Goal: Task Accomplishment & Management: Use online tool/utility

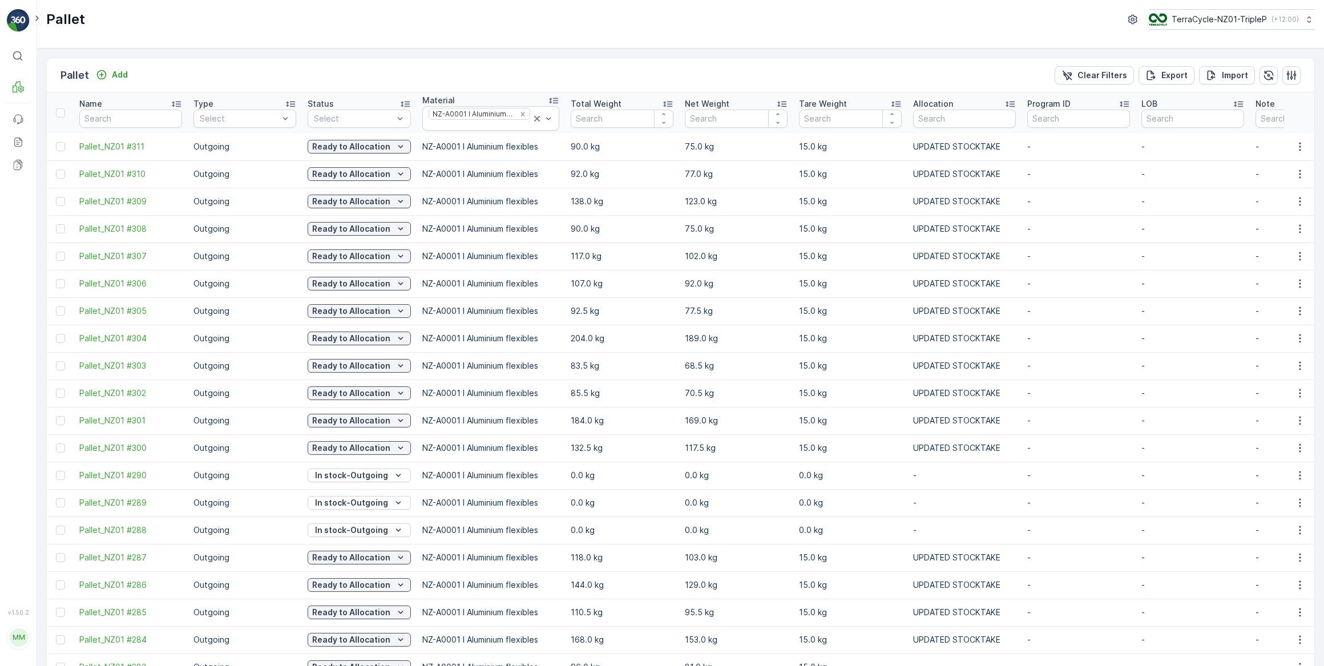
scroll to position [158, 0]
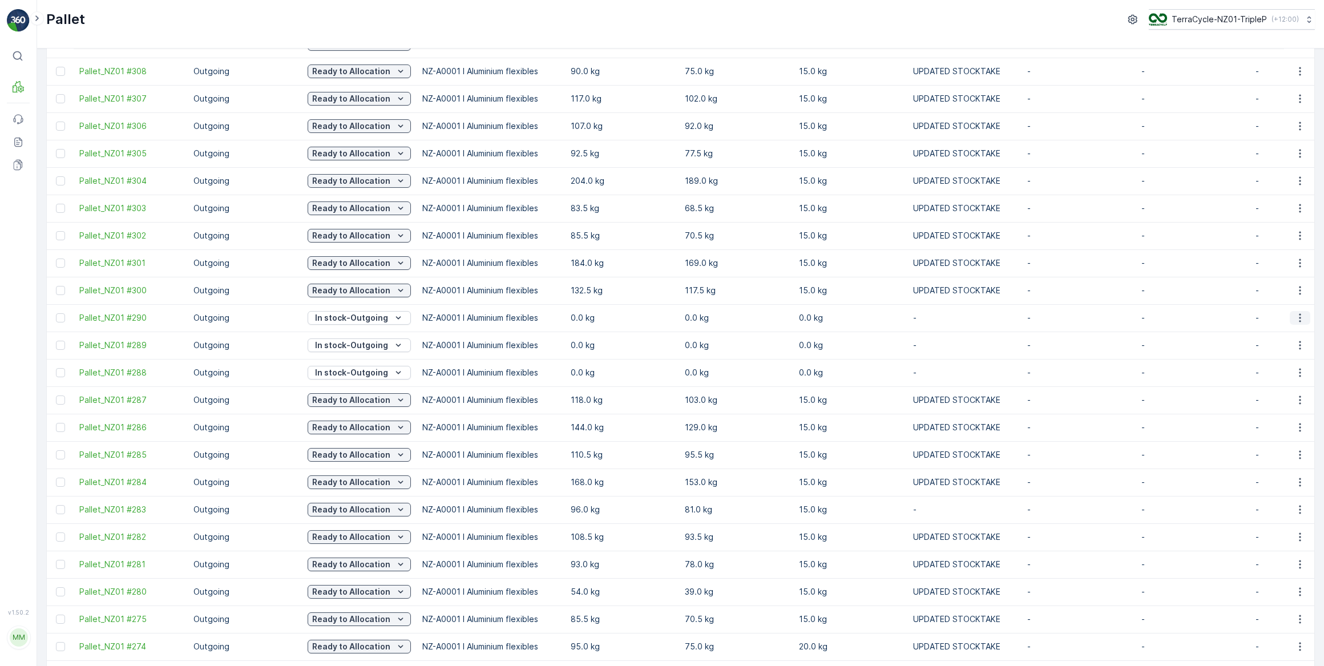
click at [1298, 319] on icon "button" at bounding box center [1300, 317] width 11 height 11
click at [1283, 336] on span "See More Details" at bounding box center [1287, 334] width 66 height 11
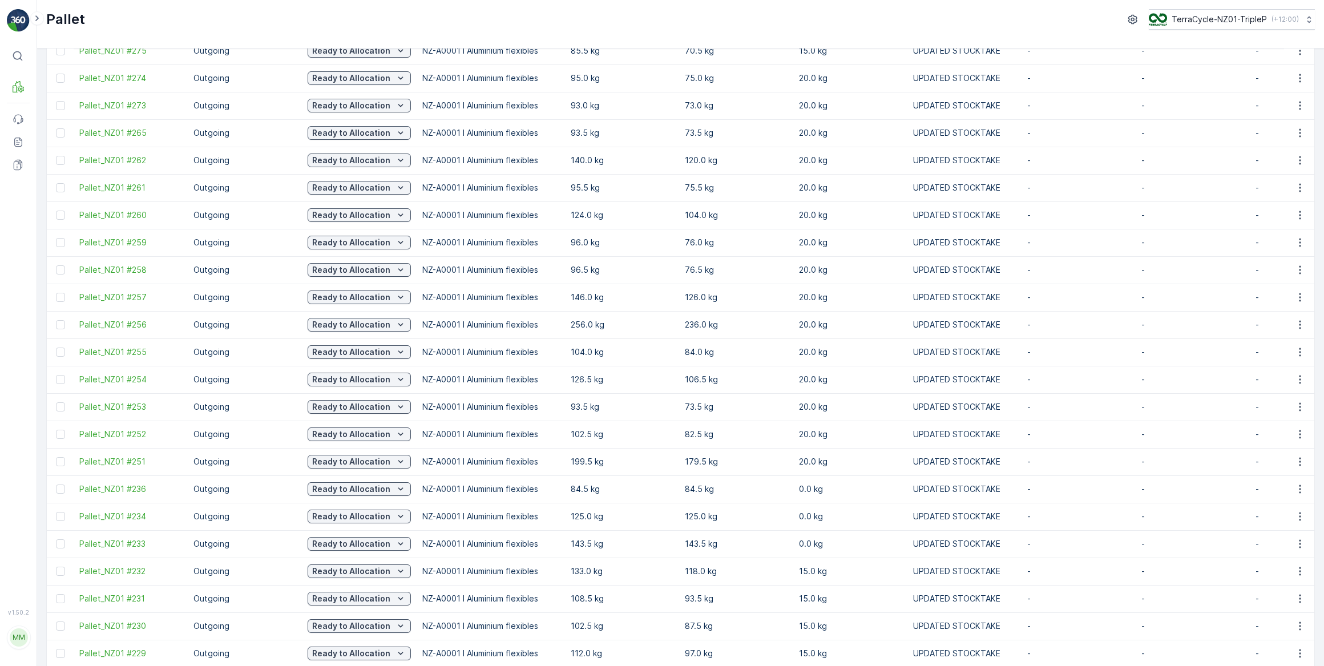
scroll to position [884, 0]
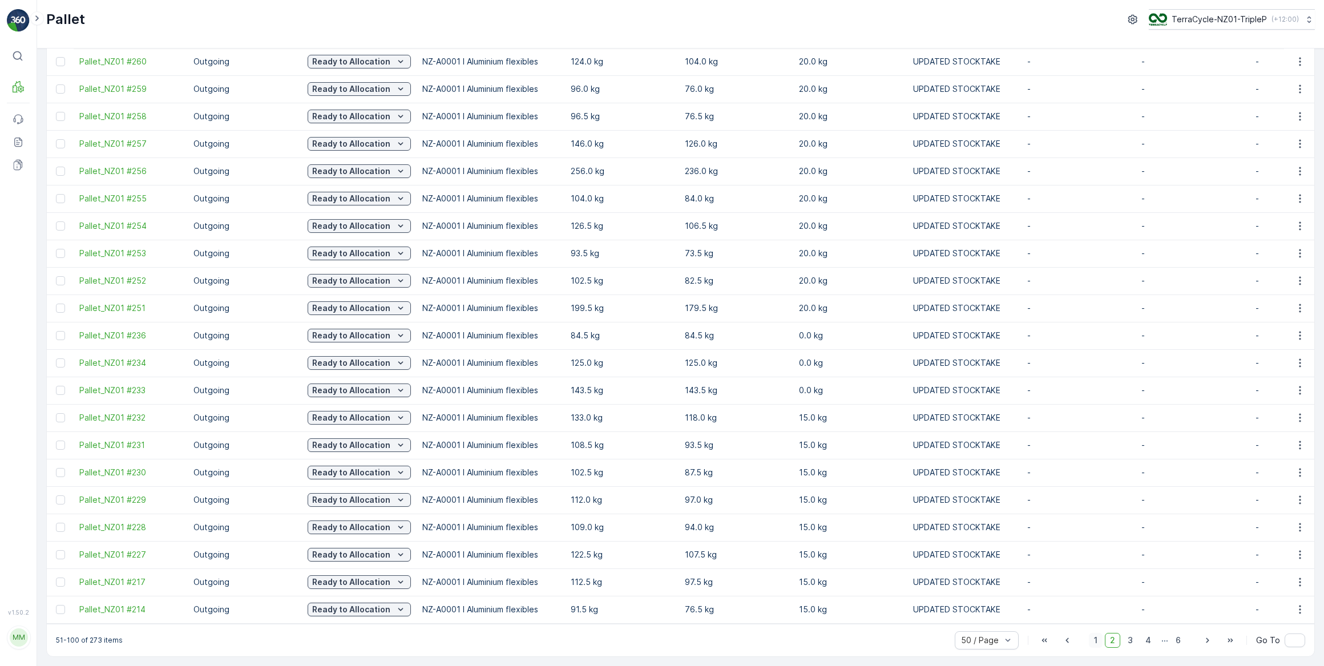
click at [1097, 638] on span "1" at bounding box center [1096, 640] width 14 height 15
click at [1296, 167] on icon "button" at bounding box center [1300, 171] width 11 height 11
click at [1282, 181] on span "See More Details" at bounding box center [1287, 183] width 66 height 11
click at [1115, 644] on span "2" at bounding box center [1112, 640] width 15 height 15
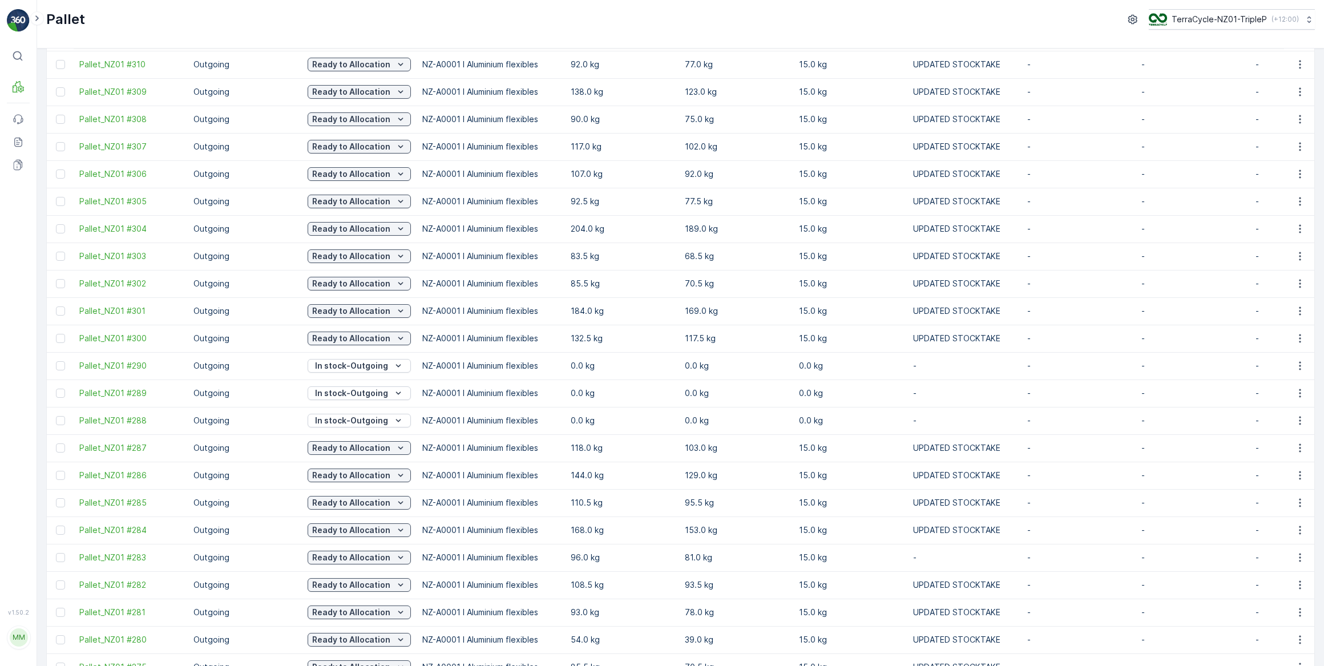
scroll to position [54, 0]
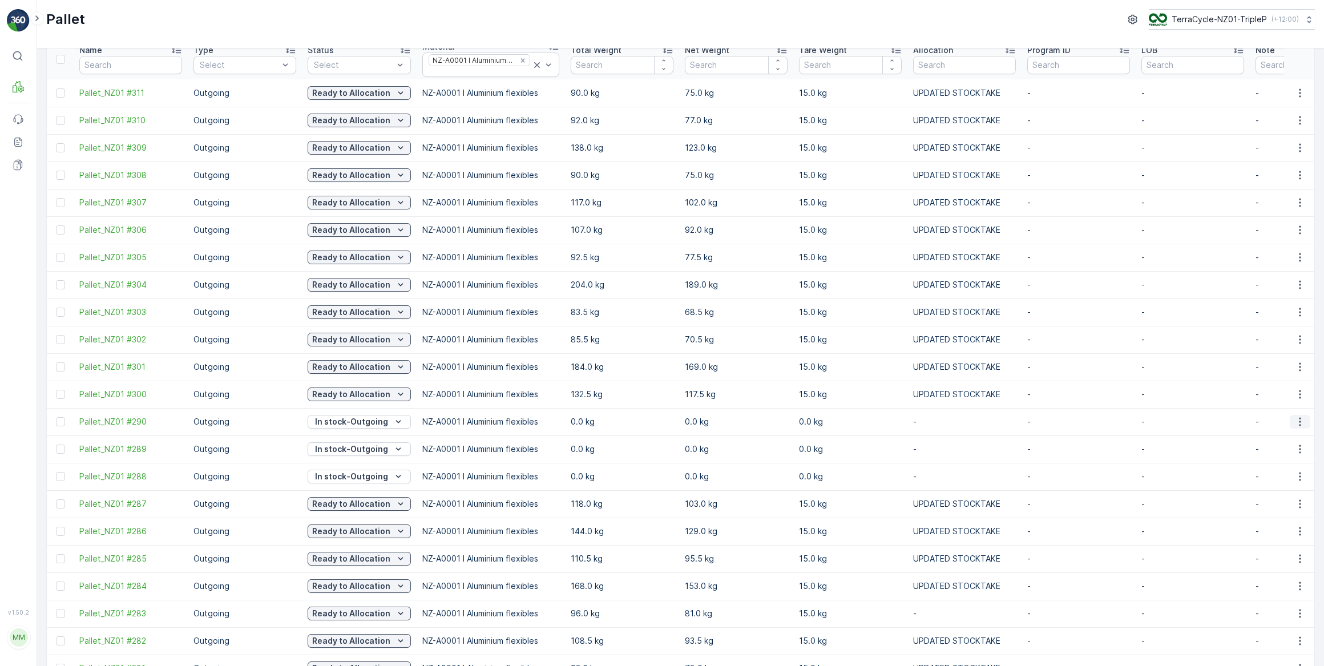
click at [1299, 422] on icon "button" at bounding box center [1300, 421] width 11 height 11
click at [1276, 486] on span "Update Weight" at bounding box center [1283, 485] width 58 height 11
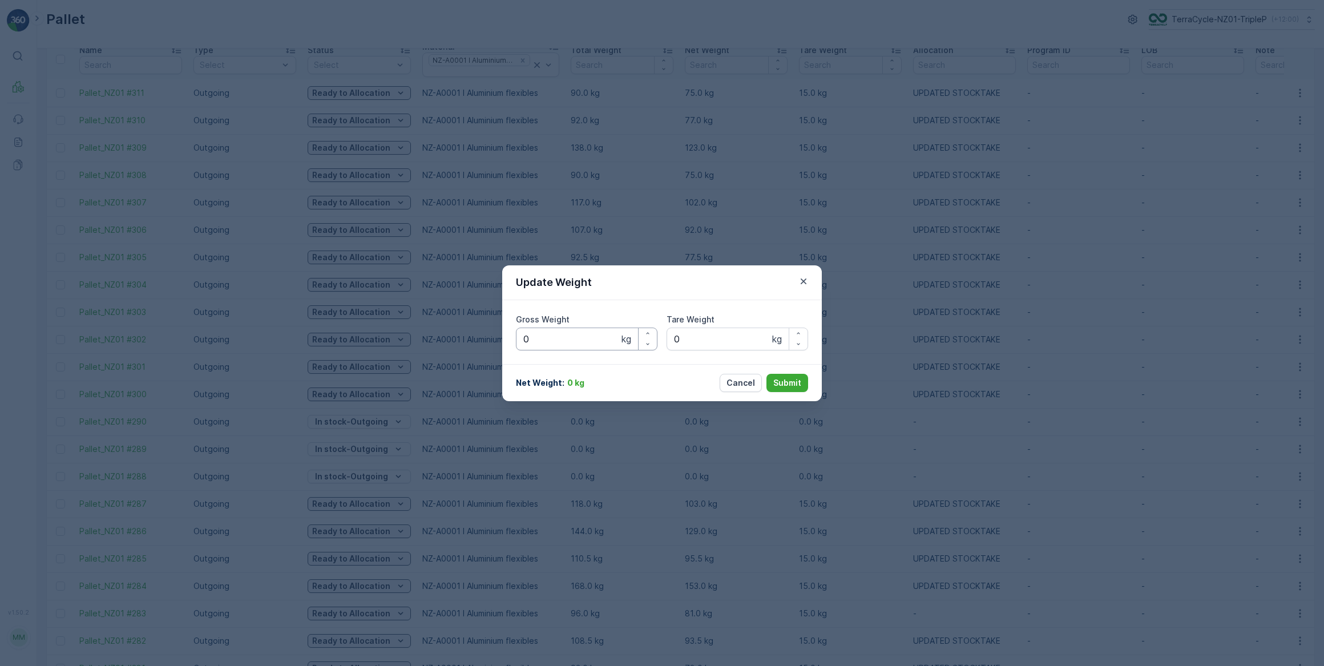
drag, startPoint x: 531, startPoint y: 337, endPoint x: 543, endPoint y: 337, distance: 12.0
click at [531, 337] on Weight "0" at bounding box center [587, 339] width 142 height 23
type Weight "0"
type Weight "116.00"
click at [691, 341] on Weight "0" at bounding box center [738, 339] width 142 height 23
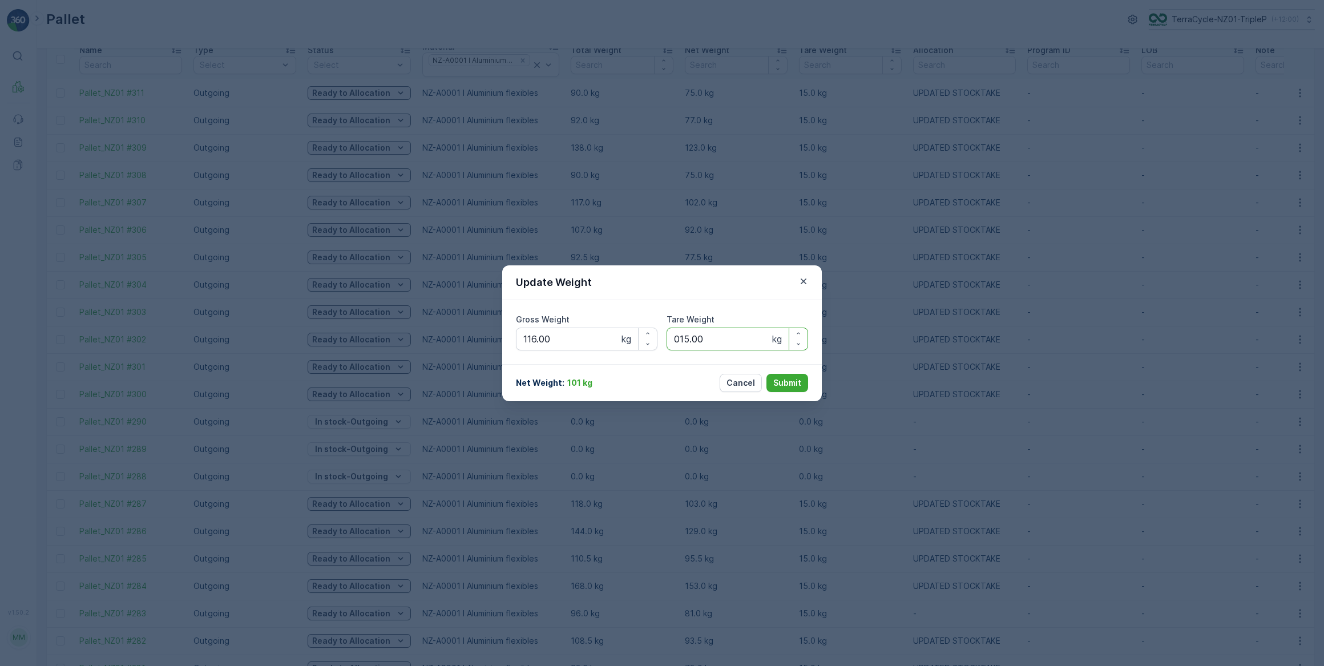
click at [679, 342] on Weight "015.00" at bounding box center [738, 339] width 142 height 23
type Weight "15.00"
click at [782, 381] on p "Submit" at bounding box center [788, 382] width 28 height 11
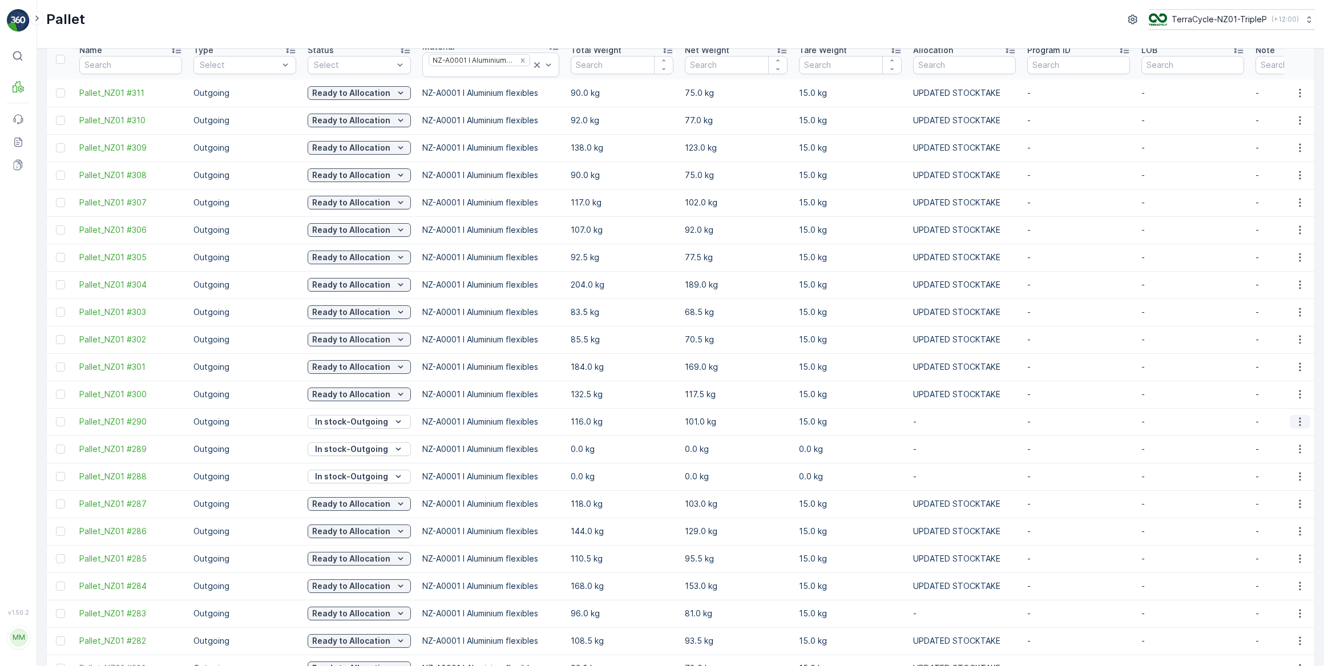
click at [1299, 421] on icon "button" at bounding box center [1300, 421] width 11 height 11
click at [1272, 500] on span "Print QR" at bounding box center [1269, 501] width 31 height 11
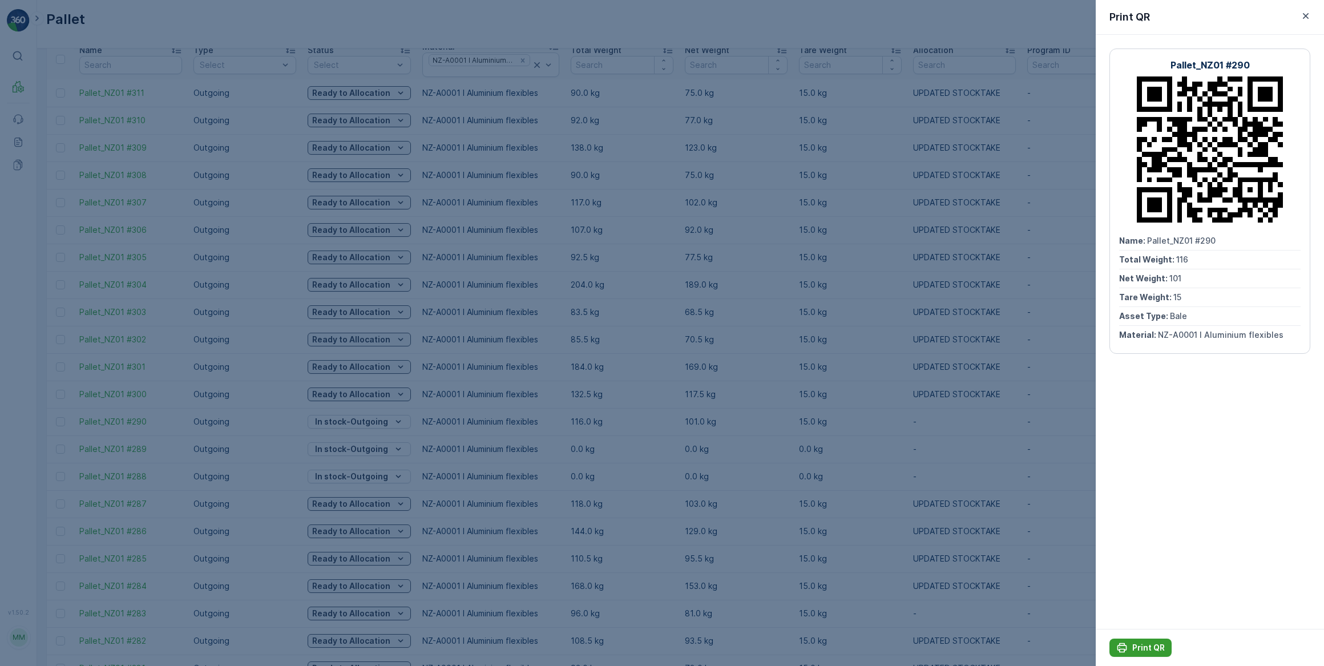
click at [1150, 647] on p "Print QR" at bounding box center [1149, 647] width 33 height 11
click at [1306, 17] on icon "button" at bounding box center [1306, 16] width 6 height 6
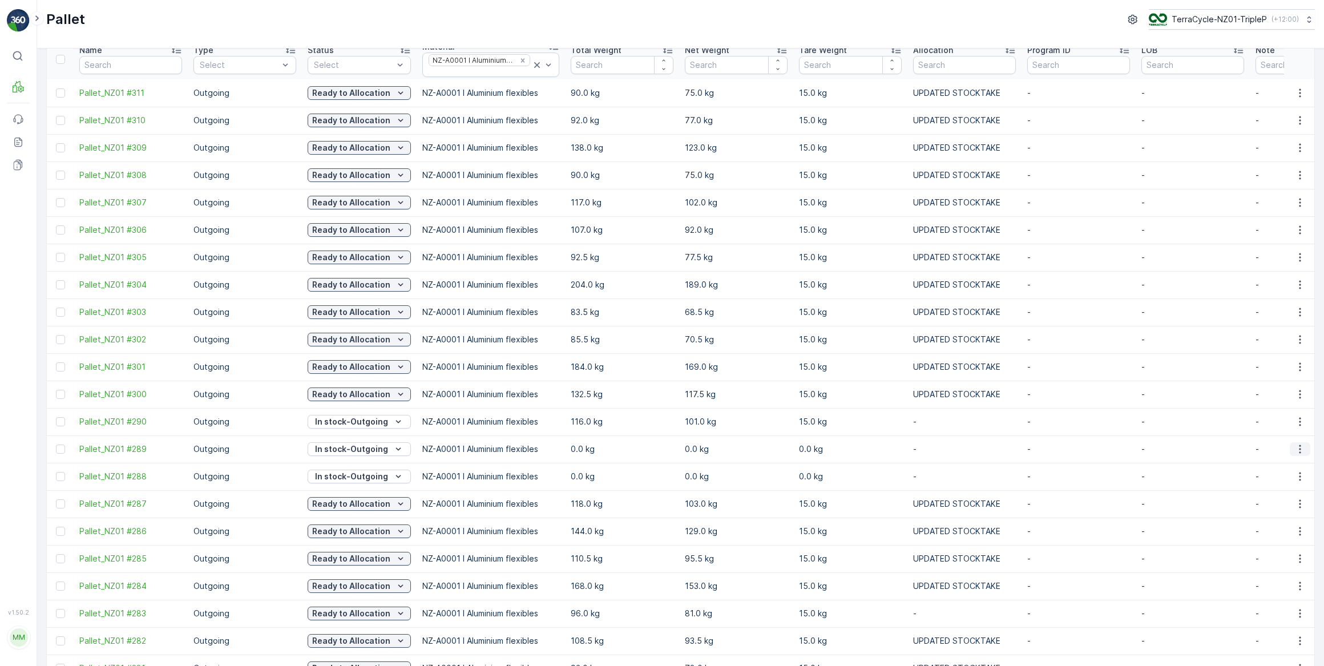
click at [1299, 449] on icon "button" at bounding box center [1300, 449] width 2 height 9
click at [1292, 514] on span "Update Weight" at bounding box center [1283, 513] width 58 height 11
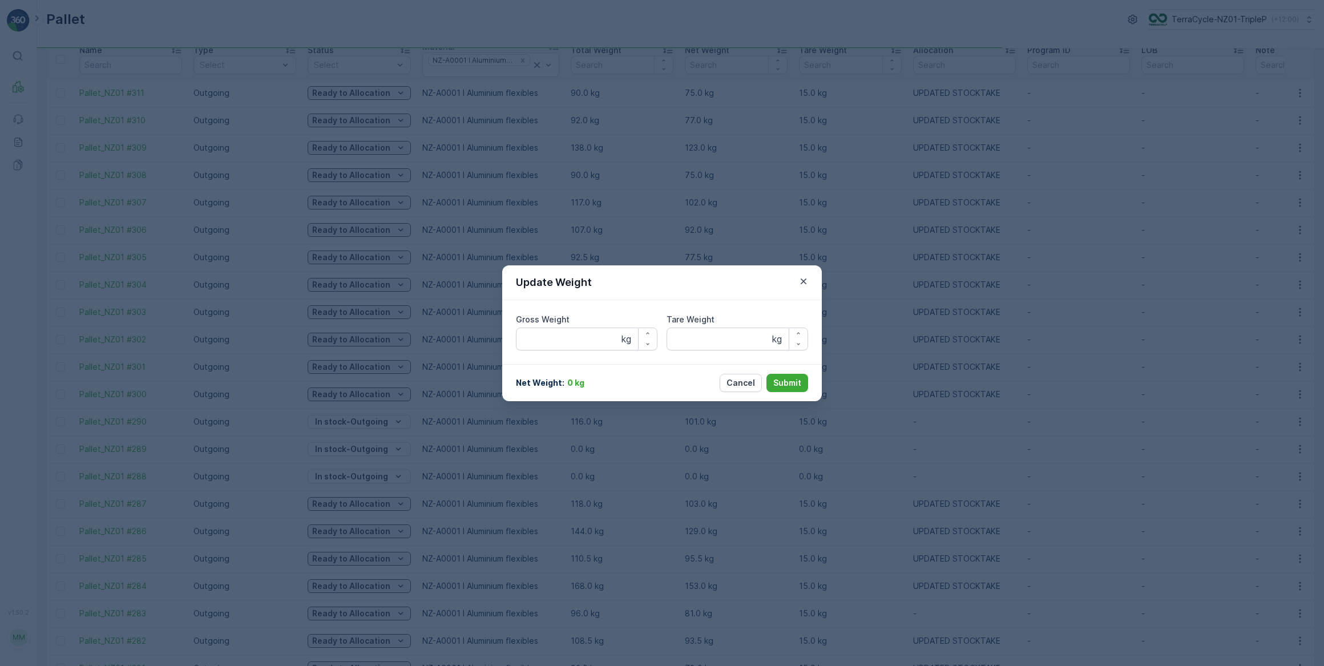
type Weight "0"
drag, startPoint x: 538, startPoint y: 341, endPoint x: 573, endPoint y: 336, distance: 34.7
click at [539, 341] on Weight "0" at bounding box center [587, 339] width 142 height 23
type Weight "110.00"
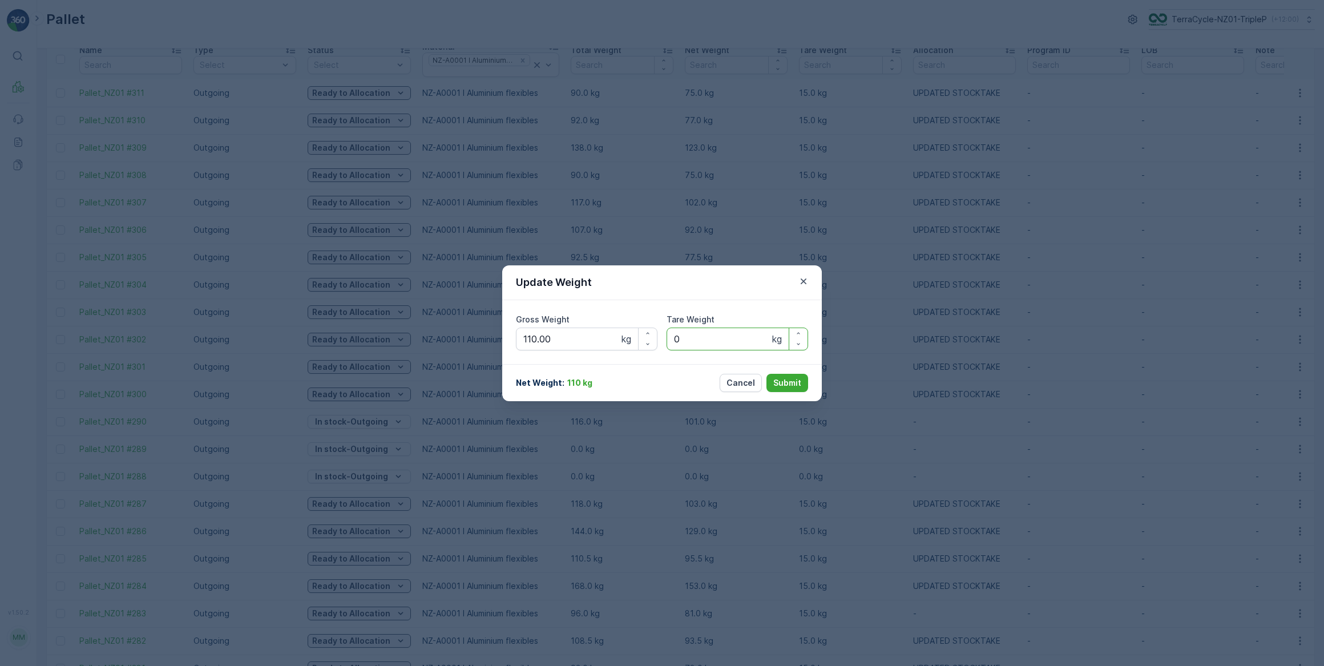
drag, startPoint x: 690, startPoint y: 338, endPoint x: 692, endPoint y: 332, distance: 6.1
click at [691, 337] on Weight "0" at bounding box center [738, 339] width 142 height 23
type Weight "15.00"
click at [786, 381] on p "Submit" at bounding box center [788, 382] width 28 height 11
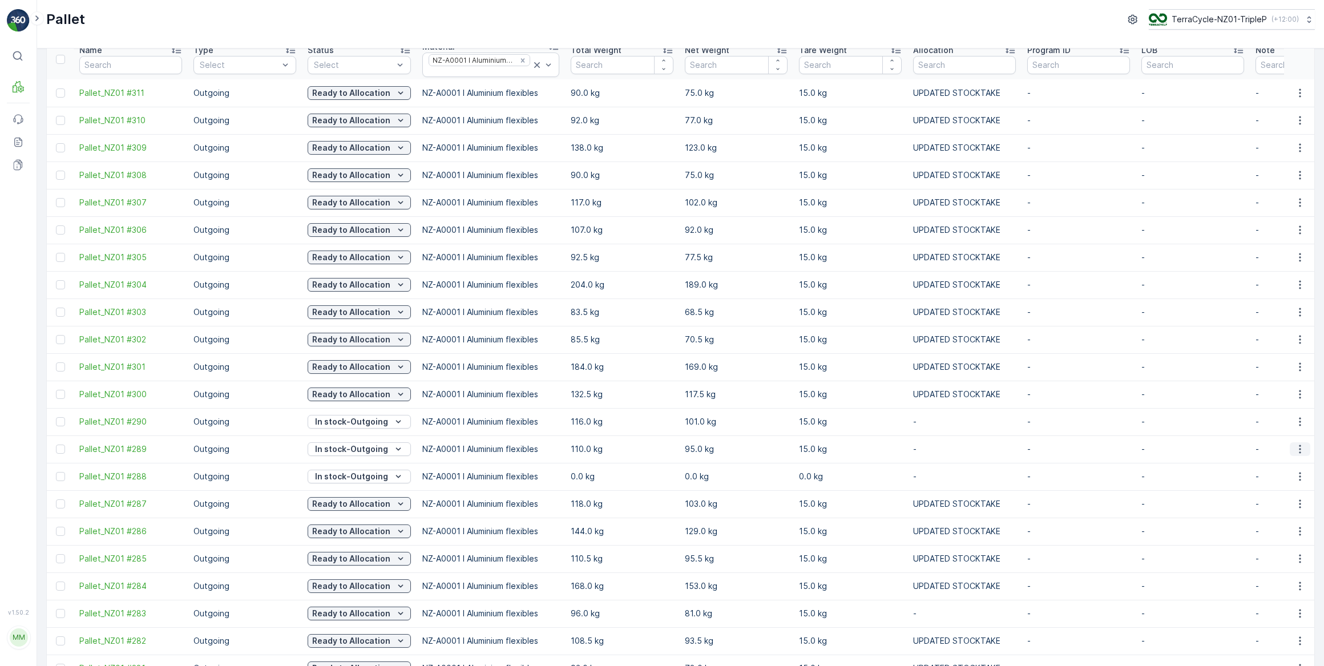
click at [1298, 446] on icon "button" at bounding box center [1300, 449] width 11 height 11
click at [1266, 528] on span "Print QR" at bounding box center [1269, 528] width 31 height 11
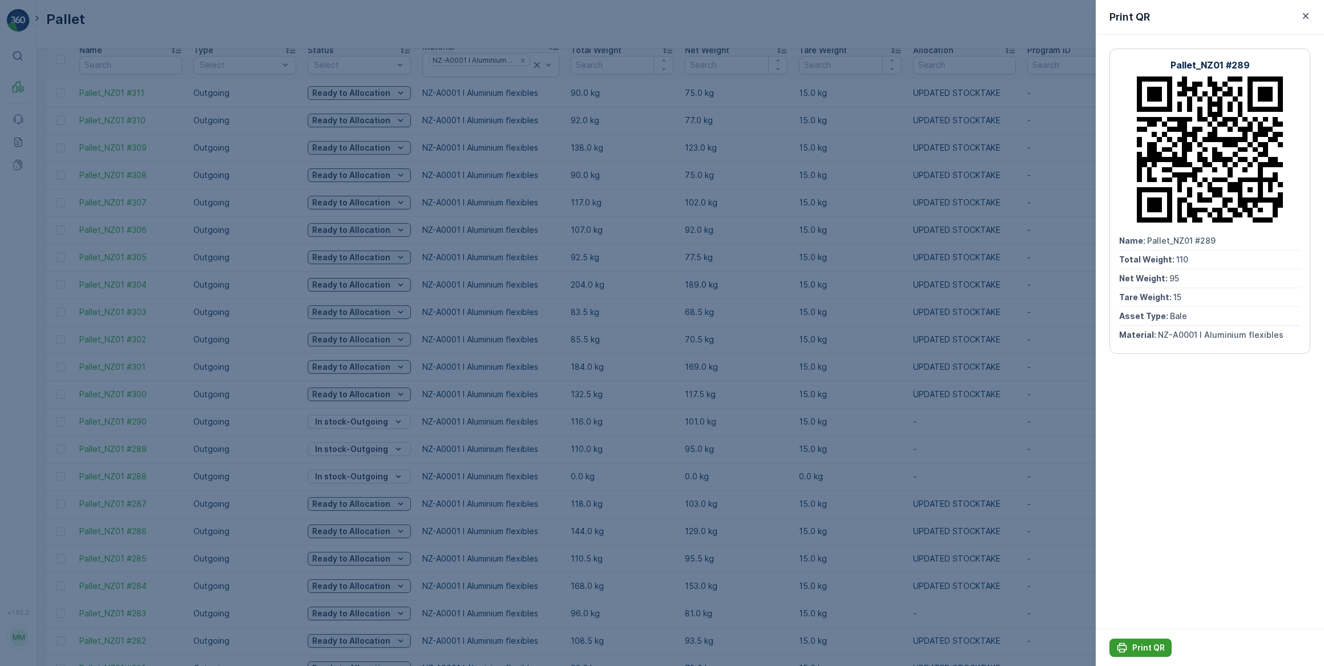
click at [1145, 650] on p "Print QR" at bounding box center [1149, 647] width 33 height 11
click at [1305, 16] on icon "button" at bounding box center [1305, 15] width 11 height 11
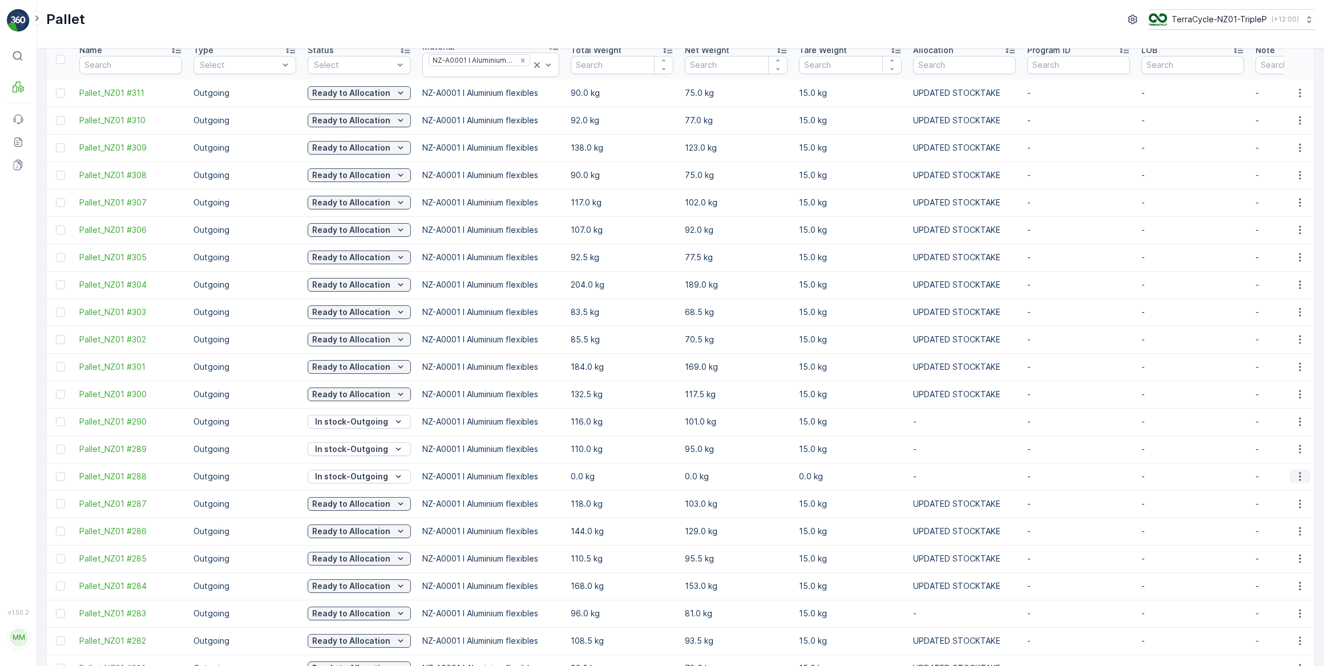
click at [1296, 476] on icon "button" at bounding box center [1300, 476] width 11 height 11
click at [1290, 542] on span "Update Weight" at bounding box center [1283, 540] width 58 height 11
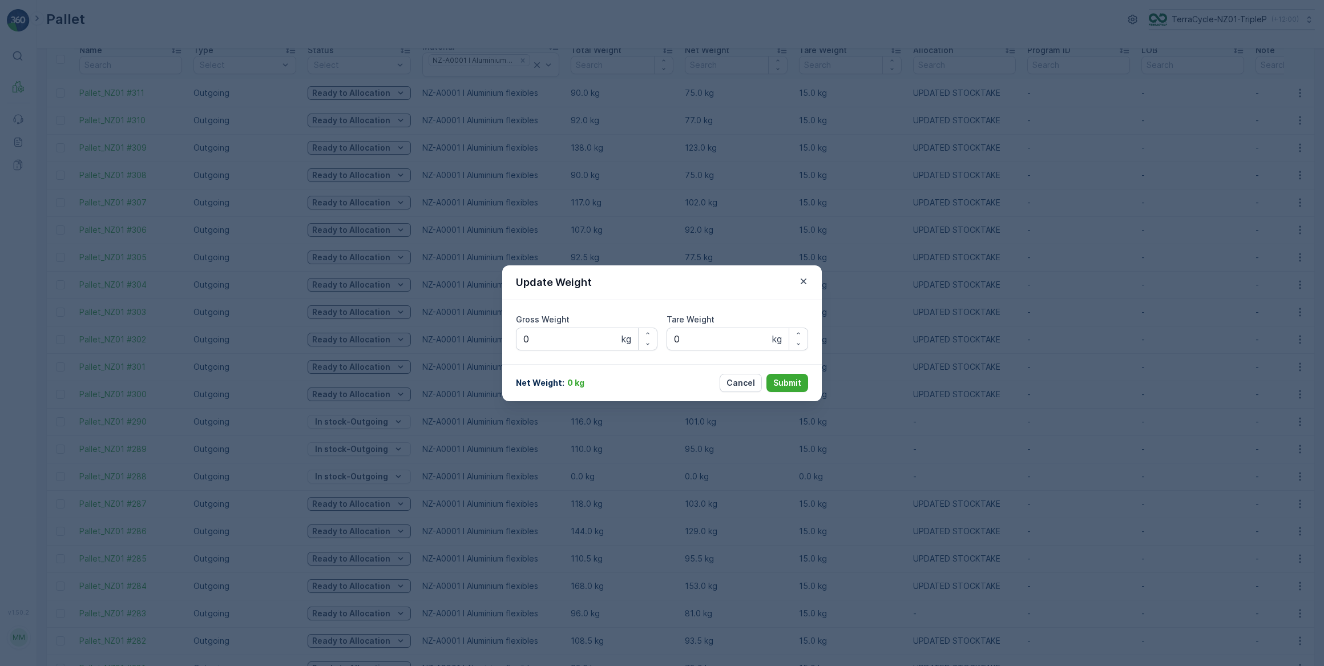
type Weight "0"
drag, startPoint x: 594, startPoint y: 342, endPoint x: 635, endPoint y: 297, distance: 61.0
click at [605, 335] on Weight "0" at bounding box center [587, 339] width 142 height 23
type Weight "149.00"
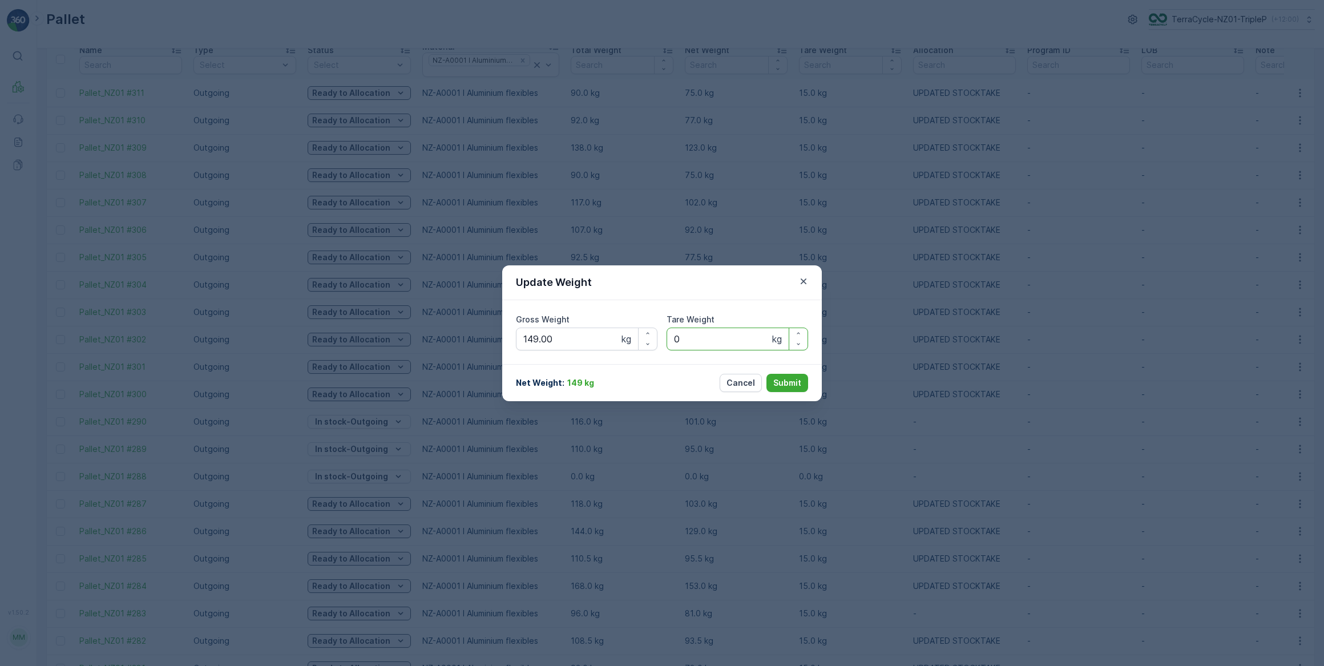
drag, startPoint x: 694, startPoint y: 344, endPoint x: 703, endPoint y: 313, distance: 32.2
click at [694, 343] on Weight "0" at bounding box center [738, 339] width 142 height 23
type Weight "15.00"
click at [791, 381] on p "Submit" at bounding box center [788, 382] width 28 height 11
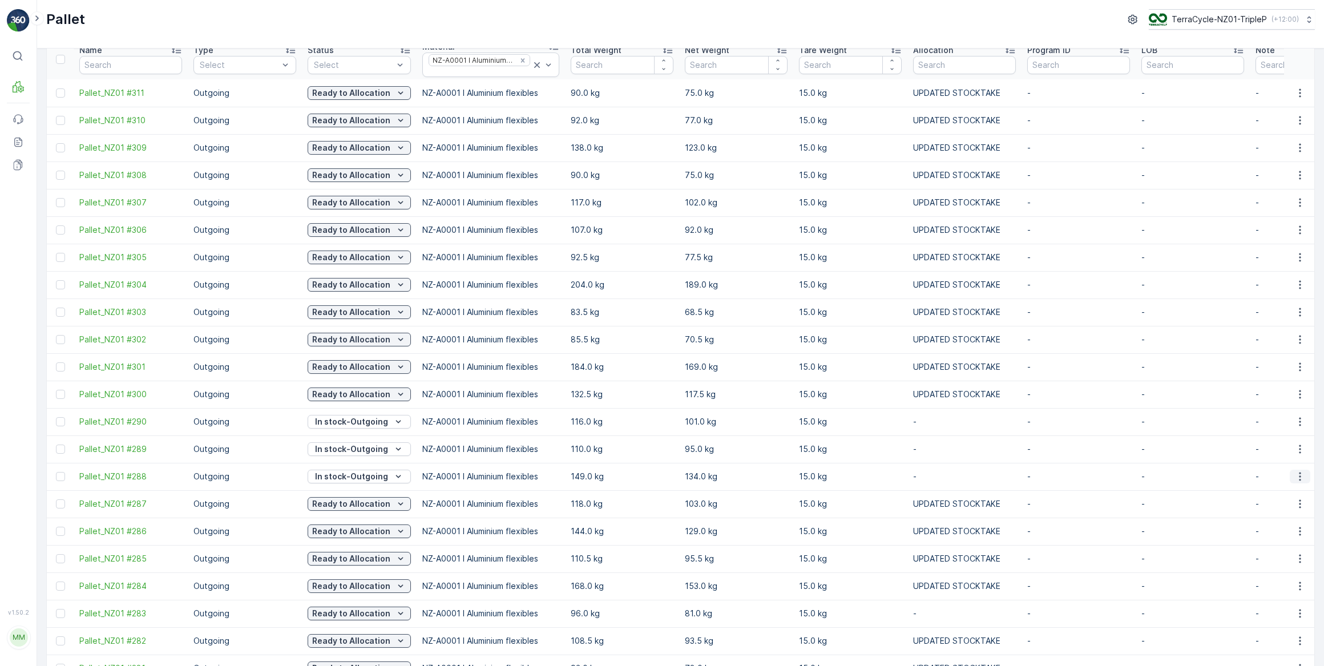
click at [1297, 474] on icon "button" at bounding box center [1300, 476] width 11 height 11
click at [1271, 559] on span "Print QR" at bounding box center [1269, 556] width 31 height 11
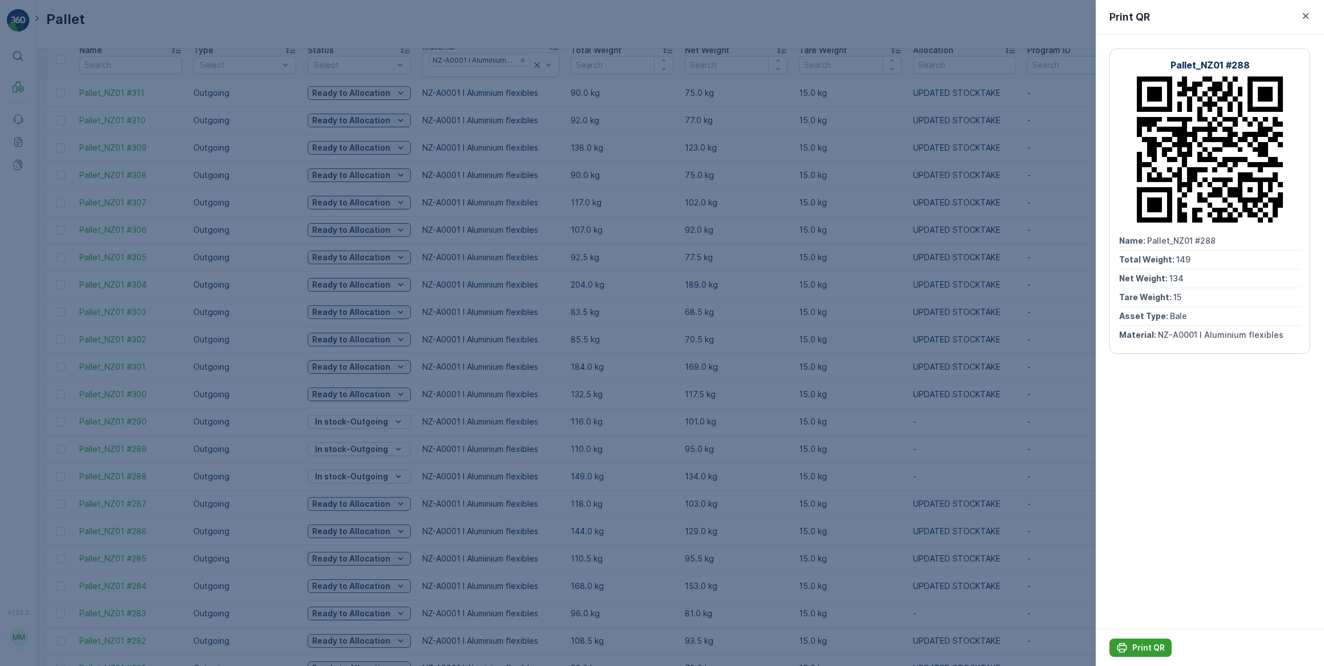
click at [1150, 648] on p "Print QR" at bounding box center [1149, 647] width 33 height 11
click at [1306, 19] on icon "button" at bounding box center [1305, 15] width 11 height 11
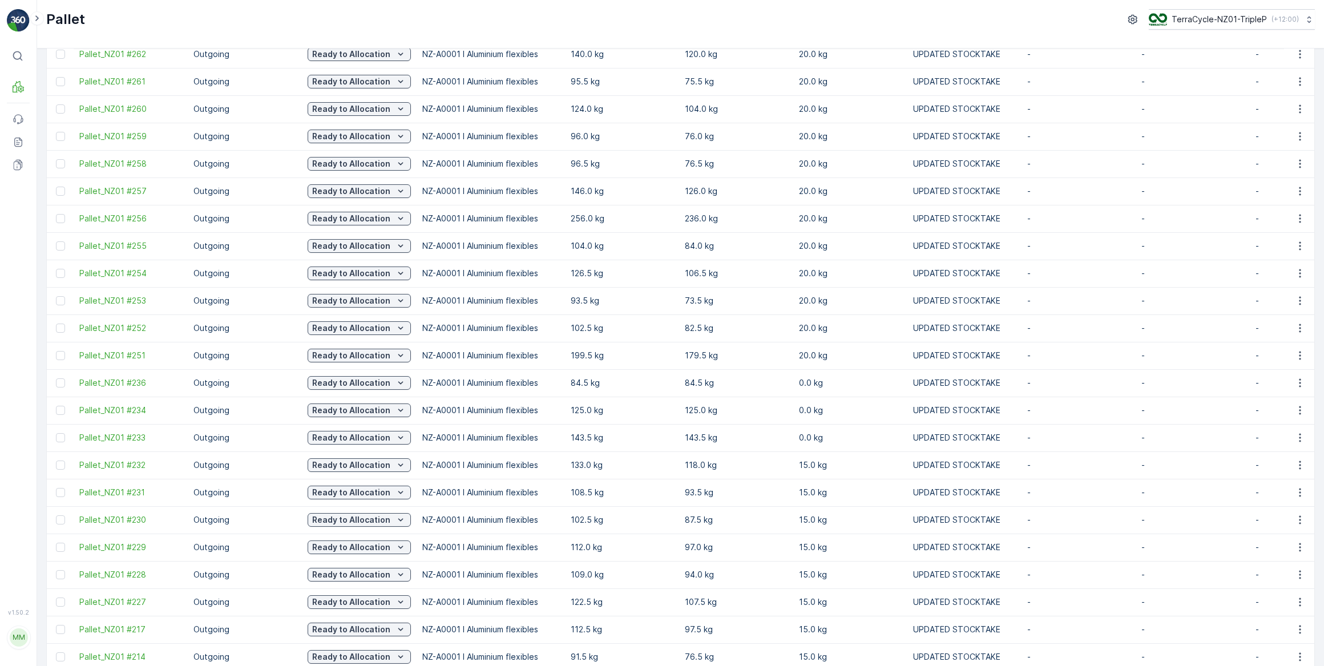
scroll to position [884, 0]
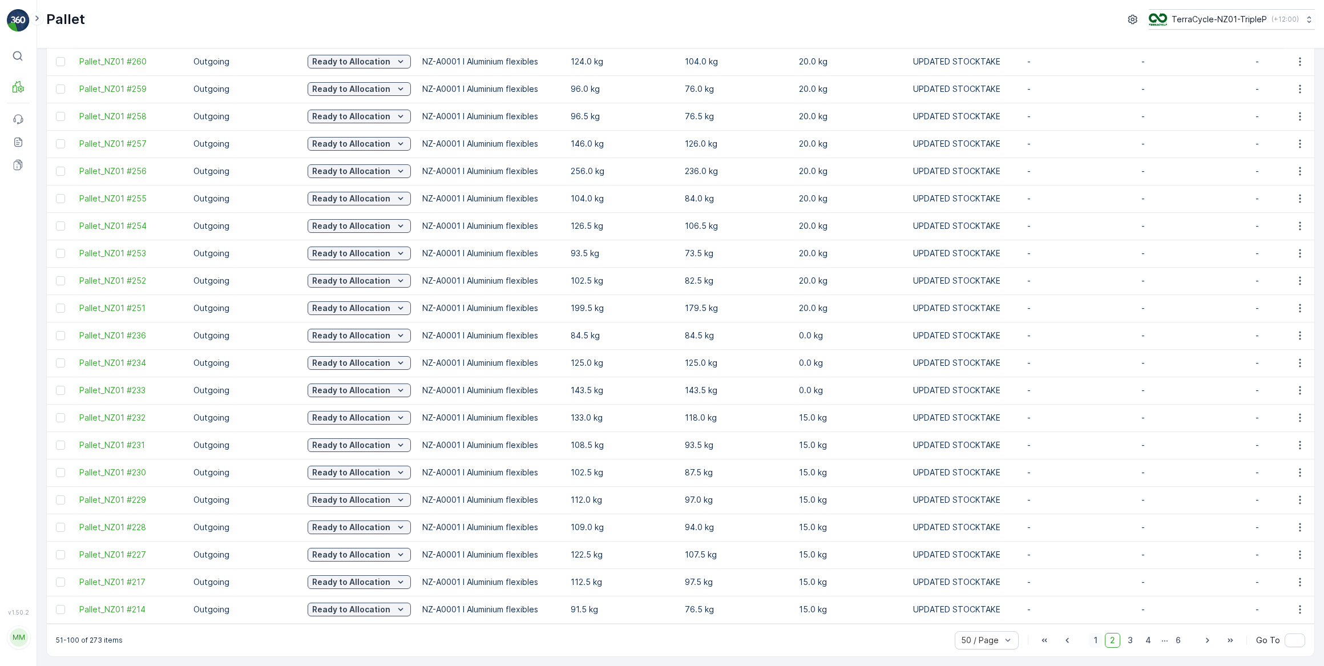
click at [1098, 642] on span "1" at bounding box center [1096, 640] width 14 height 15
click at [1296, 221] on icon "button" at bounding box center [1300, 225] width 11 height 11
click at [1283, 240] on span "See More Details" at bounding box center [1287, 237] width 66 height 11
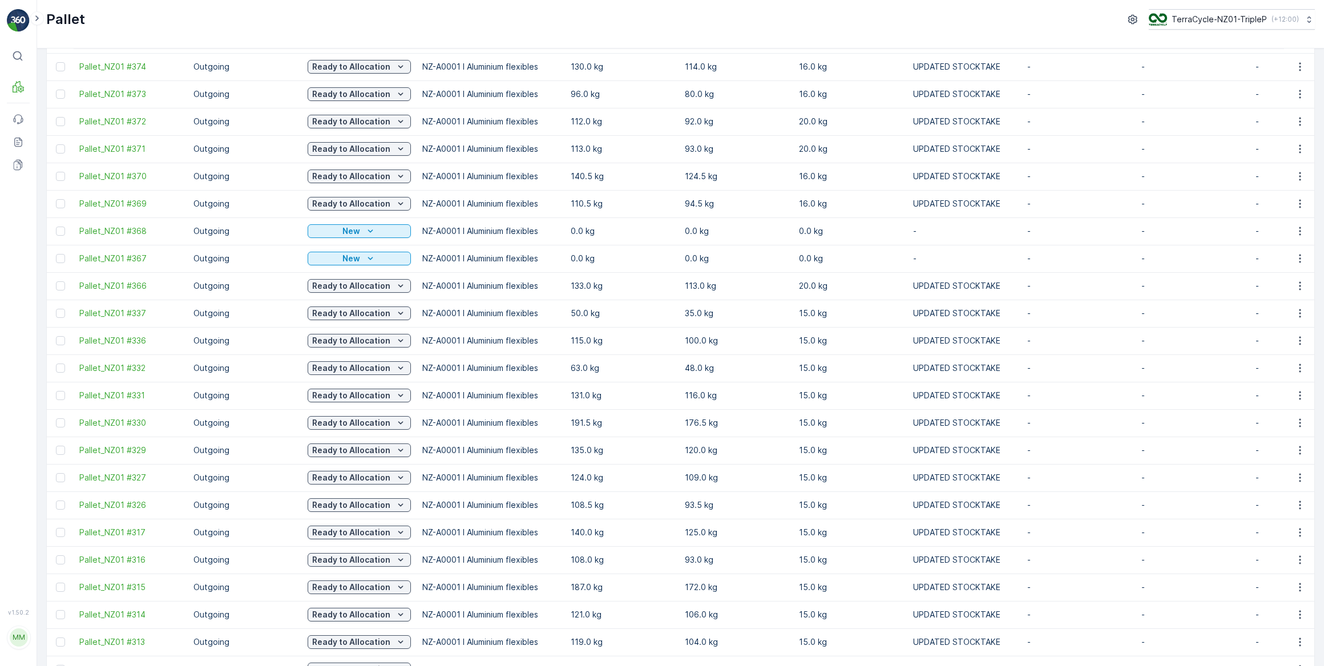
scroll to position [830, 0]
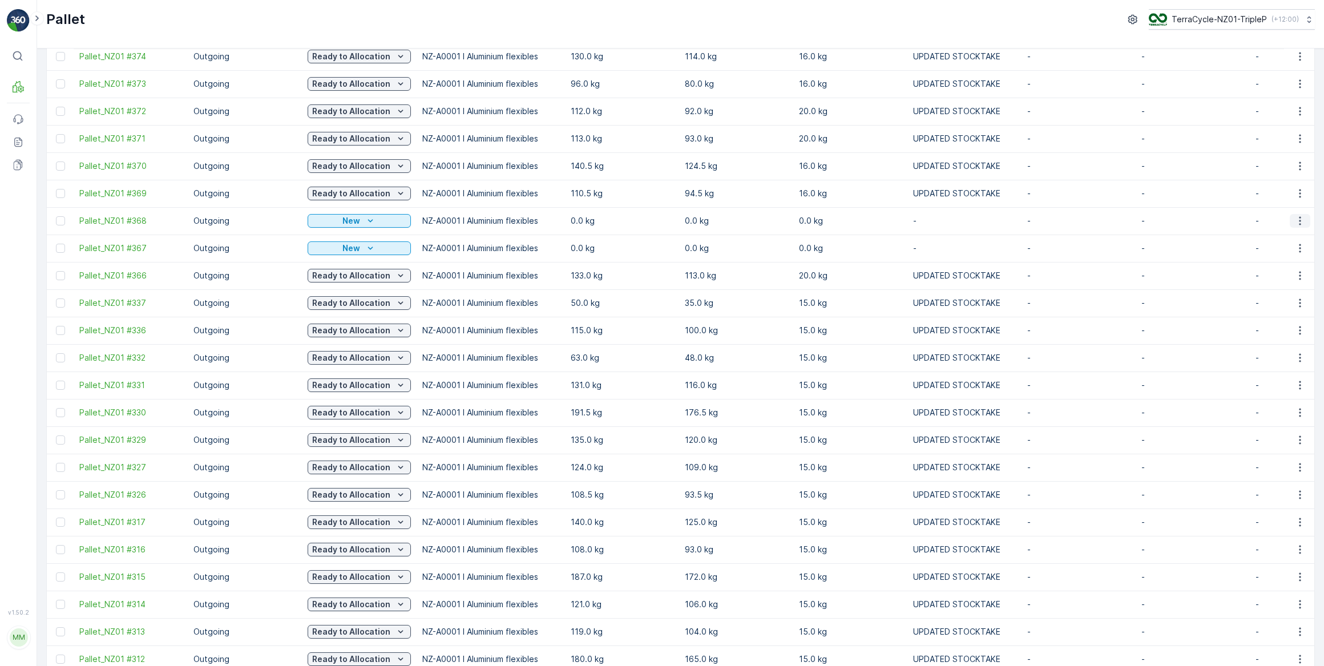
click at [1296, 220] on icon "button" at bounding box center [1300, 220] width 11 height 11
click at [1285, 238] on span "See More Details" at bounding box center [1287, 236] width 66 height 11
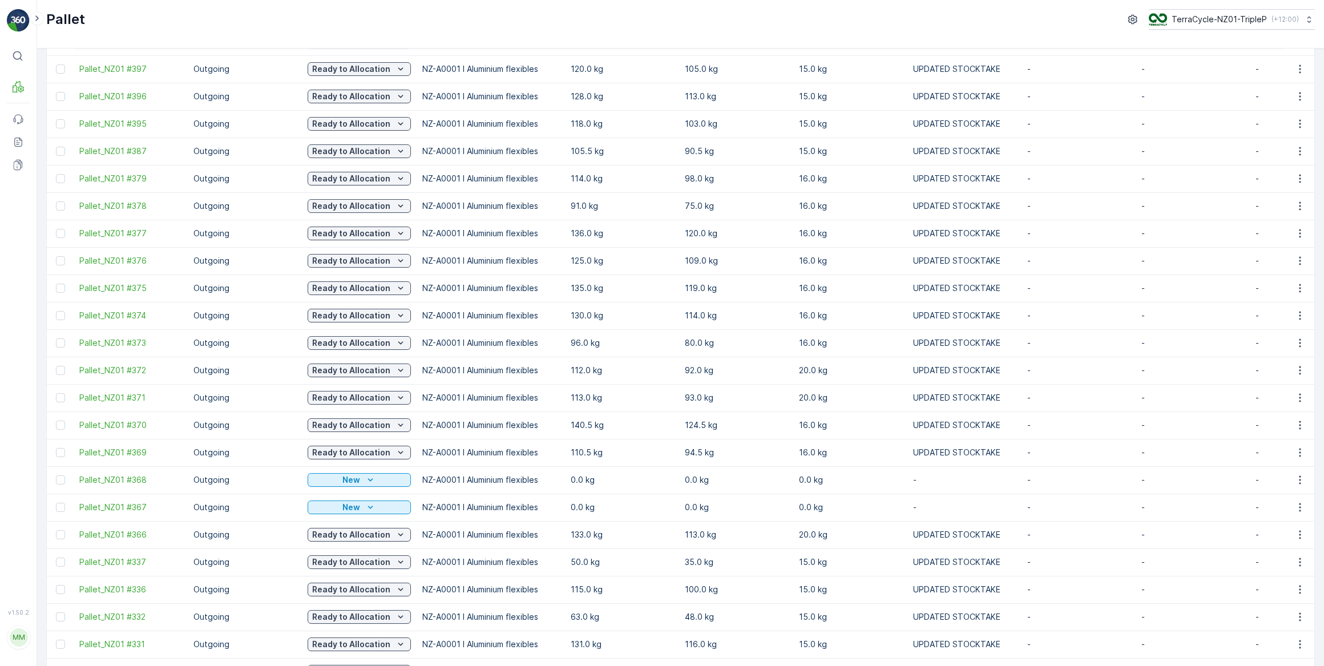
scroll to position [778, 0]
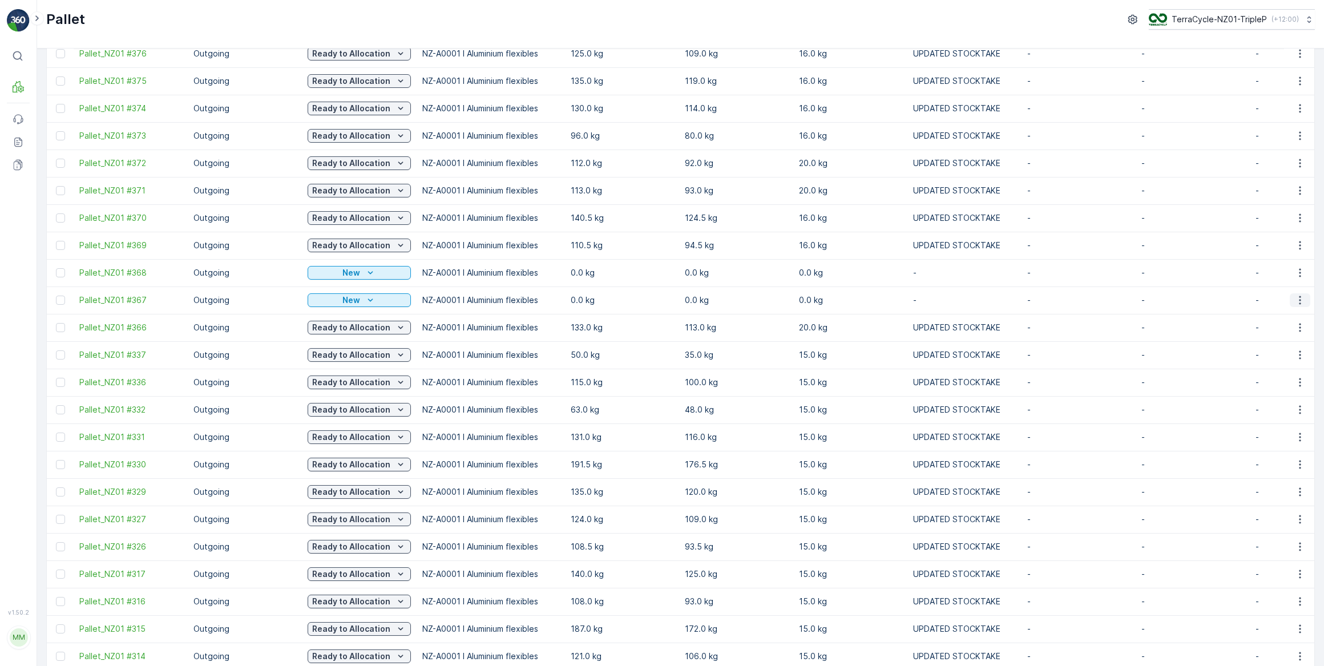
click at [1298, 297] on icon "button" at bounding box center [1300, 300] width 11 height 11
click at [1279, 365] on span "Update Weight" at bounding box center [1283, 364] width 58 height 11
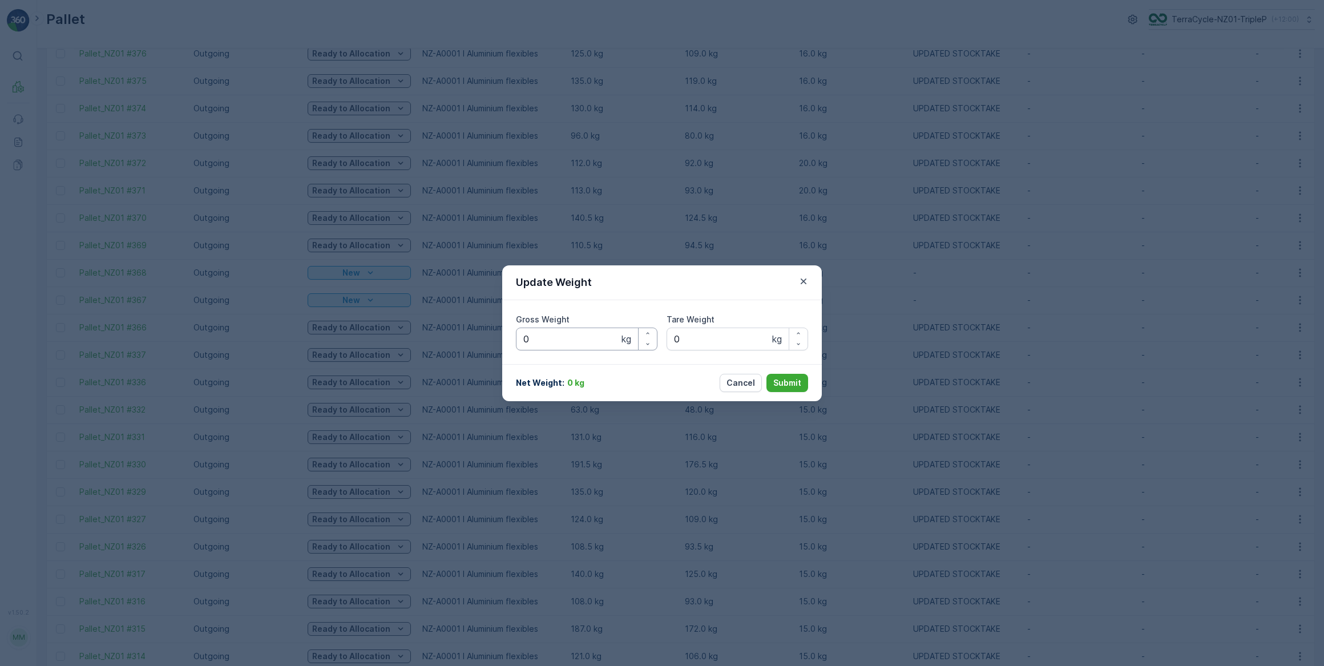
click at [584, 343] on Weight "0" at bounding box center [587, 339] width 142 height 23
type Weight "128.00"
click at [690, 338] on Weight "0" at bounding box center [738, 339] width 142 height 23
type Weight "15.00"
click at [783, 384] on p "Submit" at bounding box center [788, 382] width 28 height 11
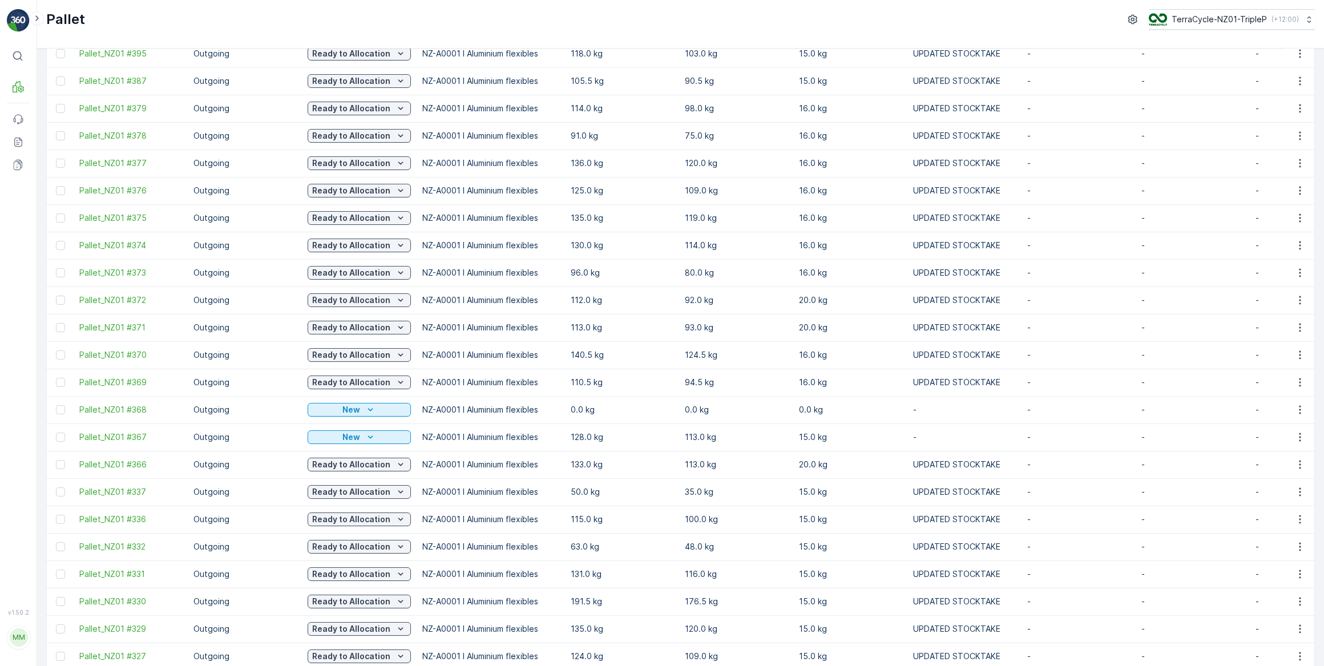
scroll to position [674, 0]
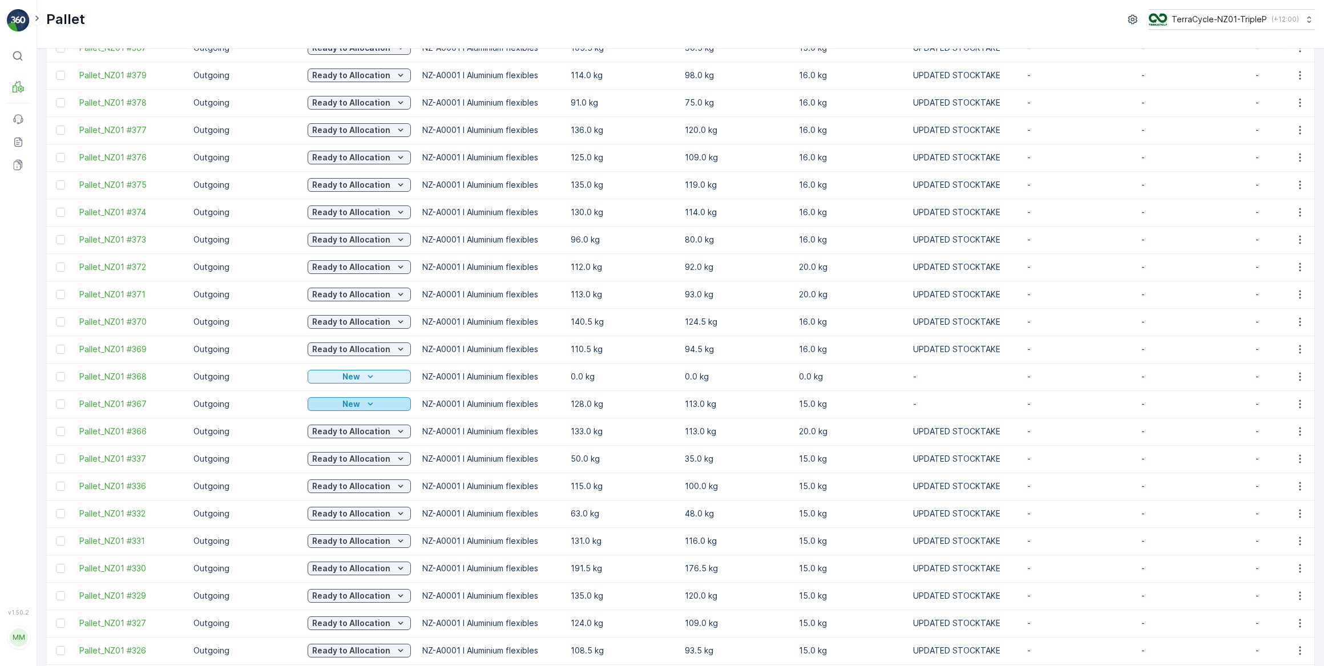
click at [359, 404] on p "New" at bounding box center [352, 403] width 18 height 11
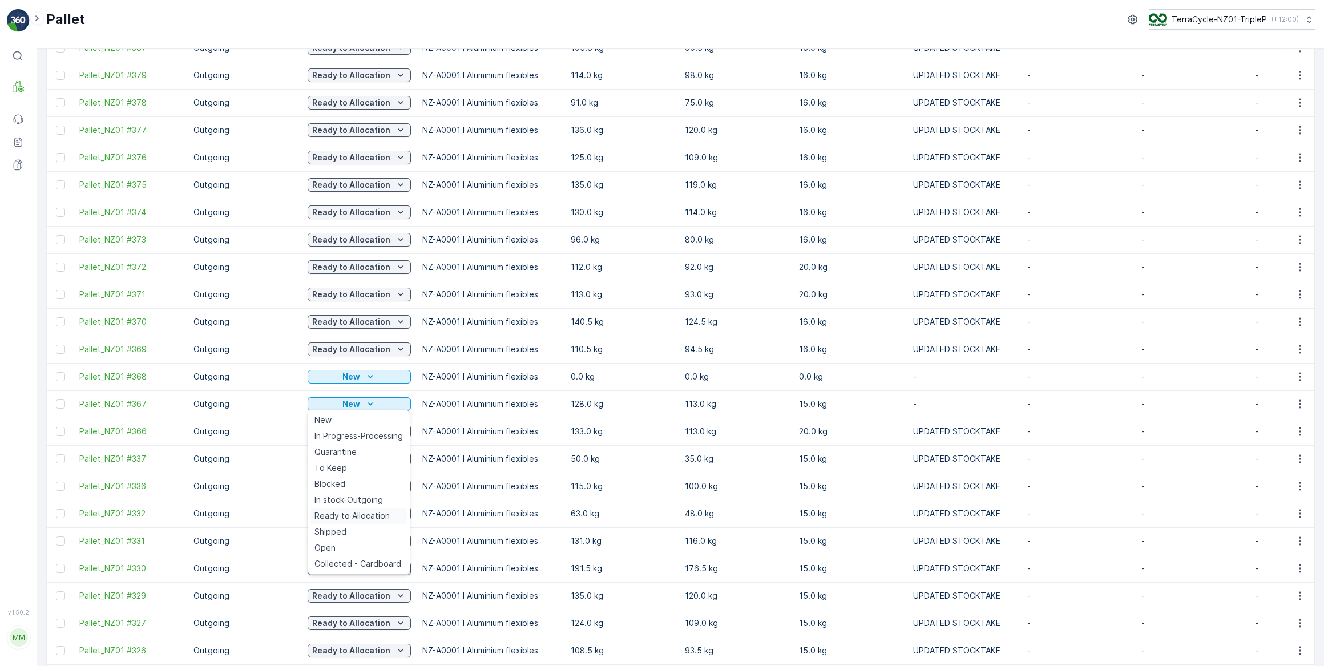
click at [367, 516] on span "Ready to Allocation" at bounding box center [352, 515] width 75 height 11
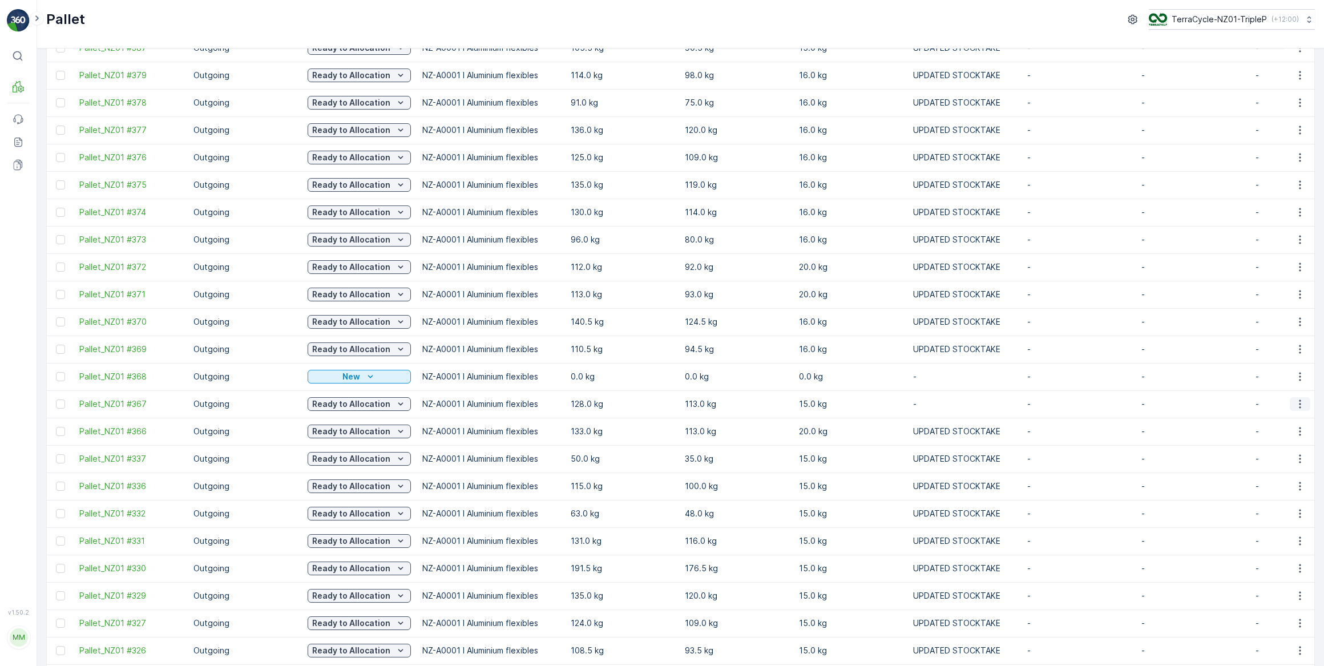
click at [1299, 403] on icon "button" at bounding box center [1300, 404] width 2 height 9
click at [1270, 483] on span "Print QR" at bounding box center [1269, 483] width 31 height 11
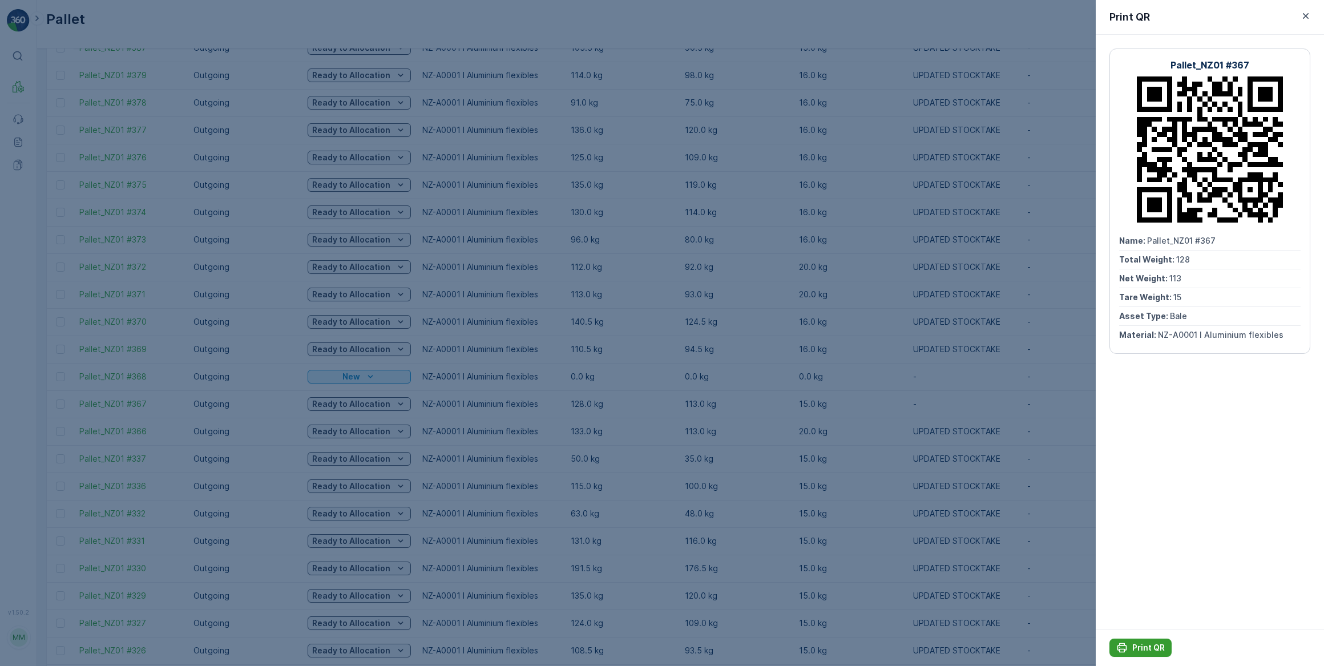
click at [1150, 647] on p "Print QR" at bounding box center [1149, 647] width 33 height 11
click at [1307, 17] on icon "button" at bounding box center [1306, 16] width 6 height 6
